Goal: Information Seeking & Learning: Learn about a topic

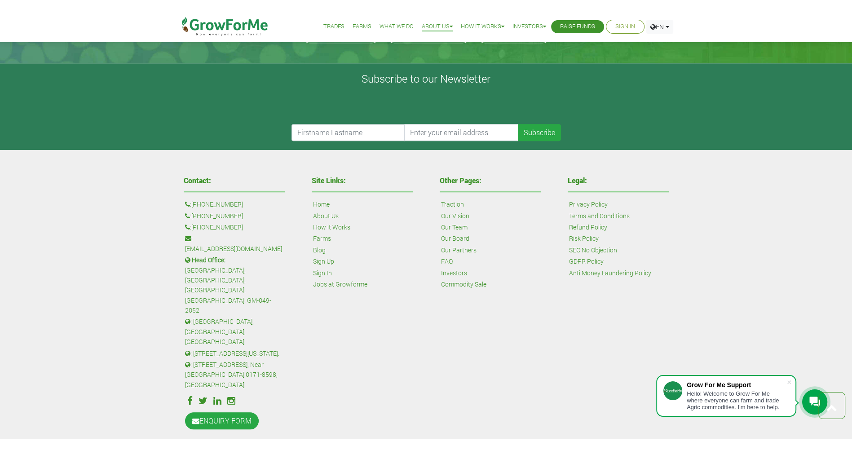
scroll to position [906, 0]
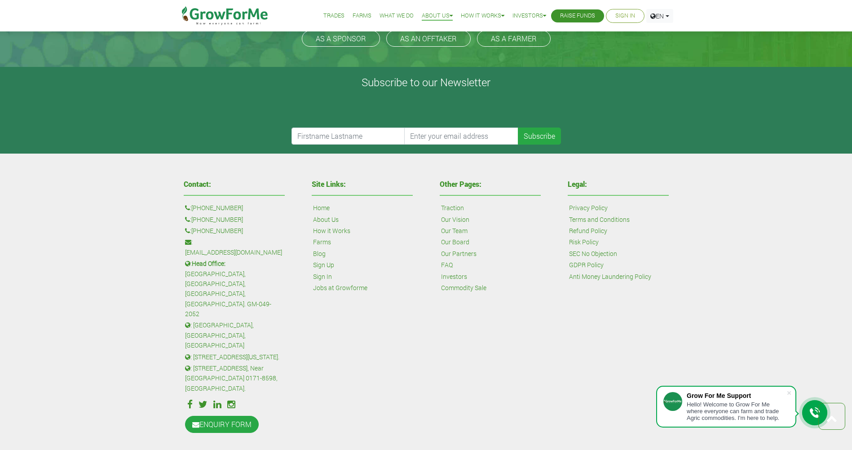
click at [221, 105] on form "Subscribe" at bounding box center [426, 119] width 830 height 52
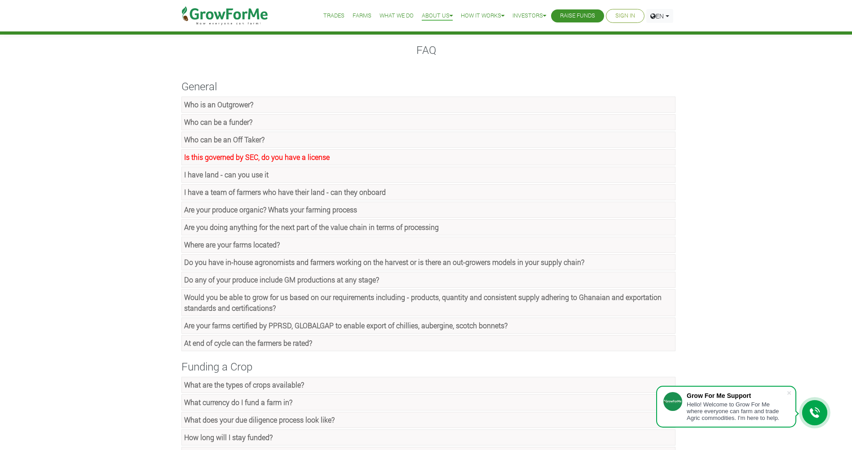
scroll to position [0, 0]
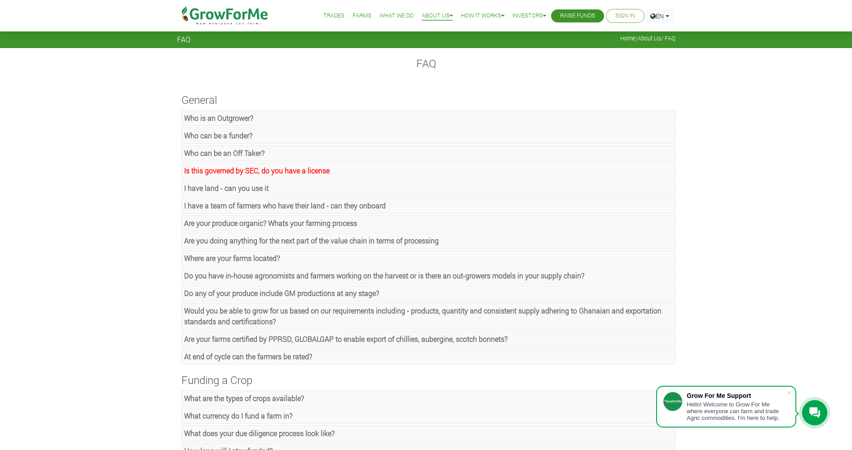
click at [331, 15] on link "Trades" at bounding box center [333, 15] width 21 height 9
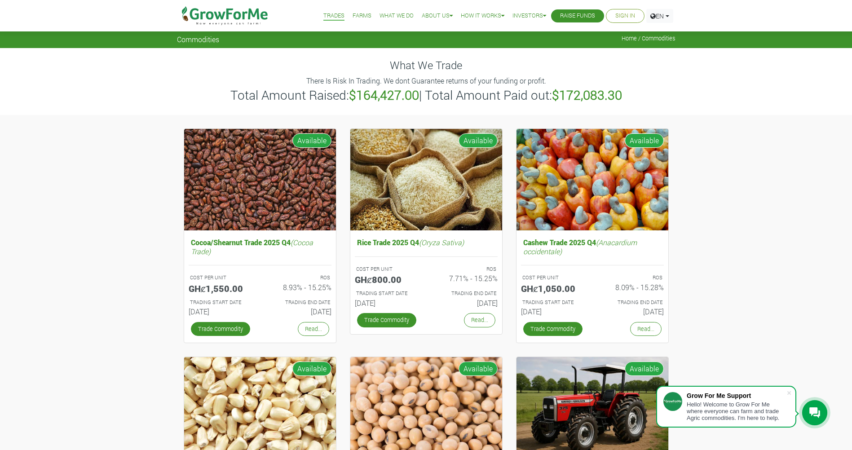
click at [358, 20] on link "Farms" at bounding box center [362, 15] width 19 height 9
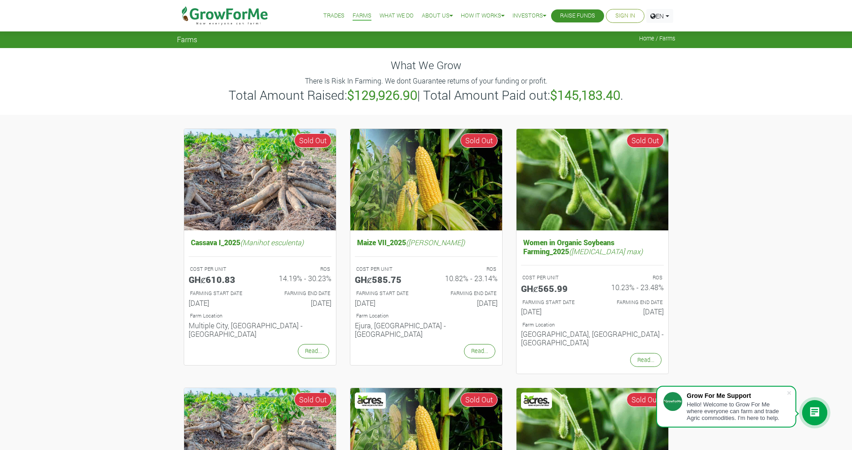
click at [330, 17] on link "Trades" at bounding box center [333, 15] width 21 height 9
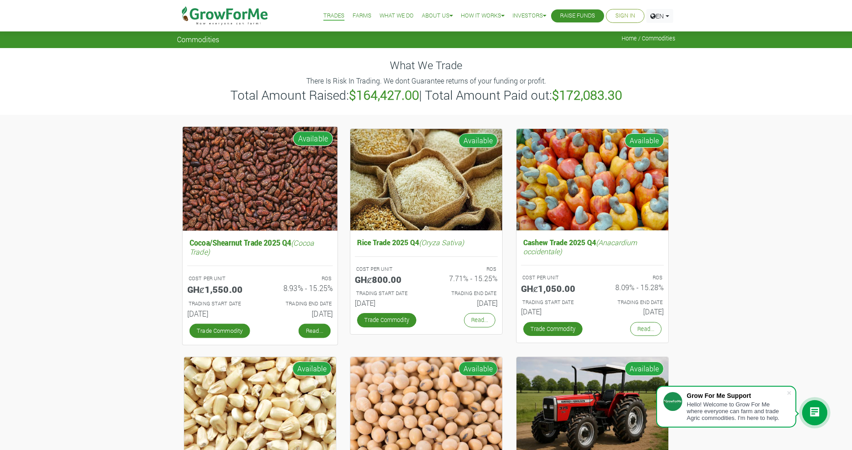
click at [321, 334] on link "Read..." at bounding box center [314, 330] width 32 height 14
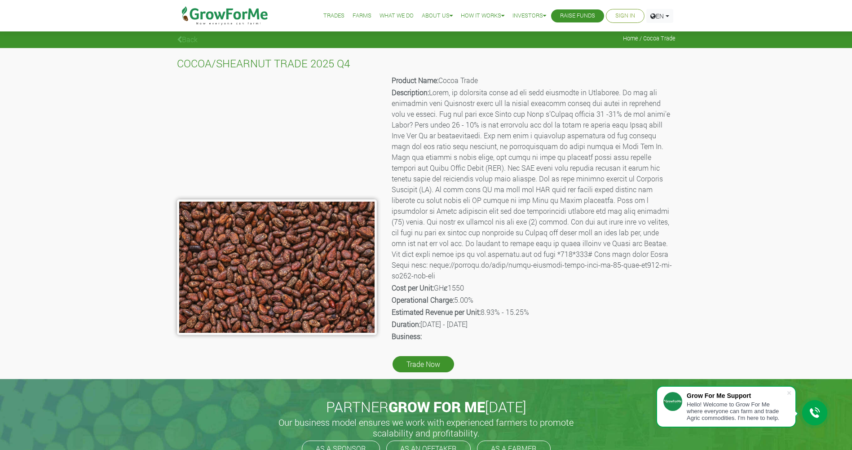
click at [181, 40] on icon at bounding box center [179, 39] width 5 height 7
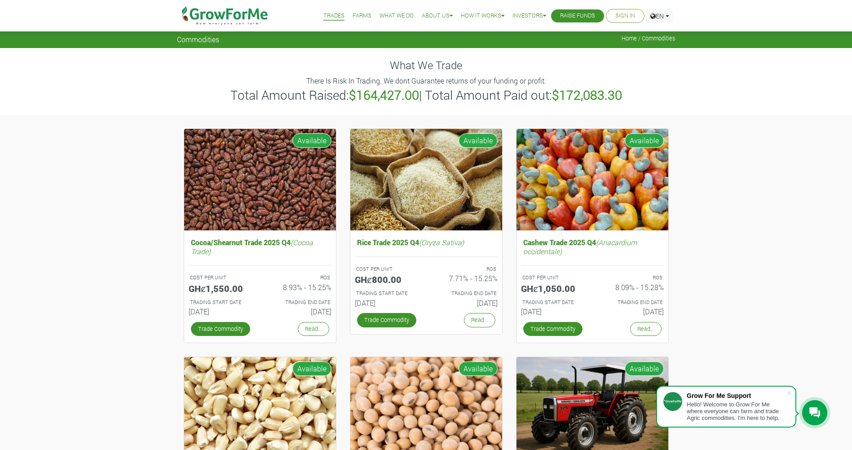
click at [724, 51] on div "What We Trade There Is Risk In Trading. We dont Guarantee returns of your fundi…" at bounding box center [426, 81] width 852 height 66
